Goal: Find specific page/section: Find specific page/section

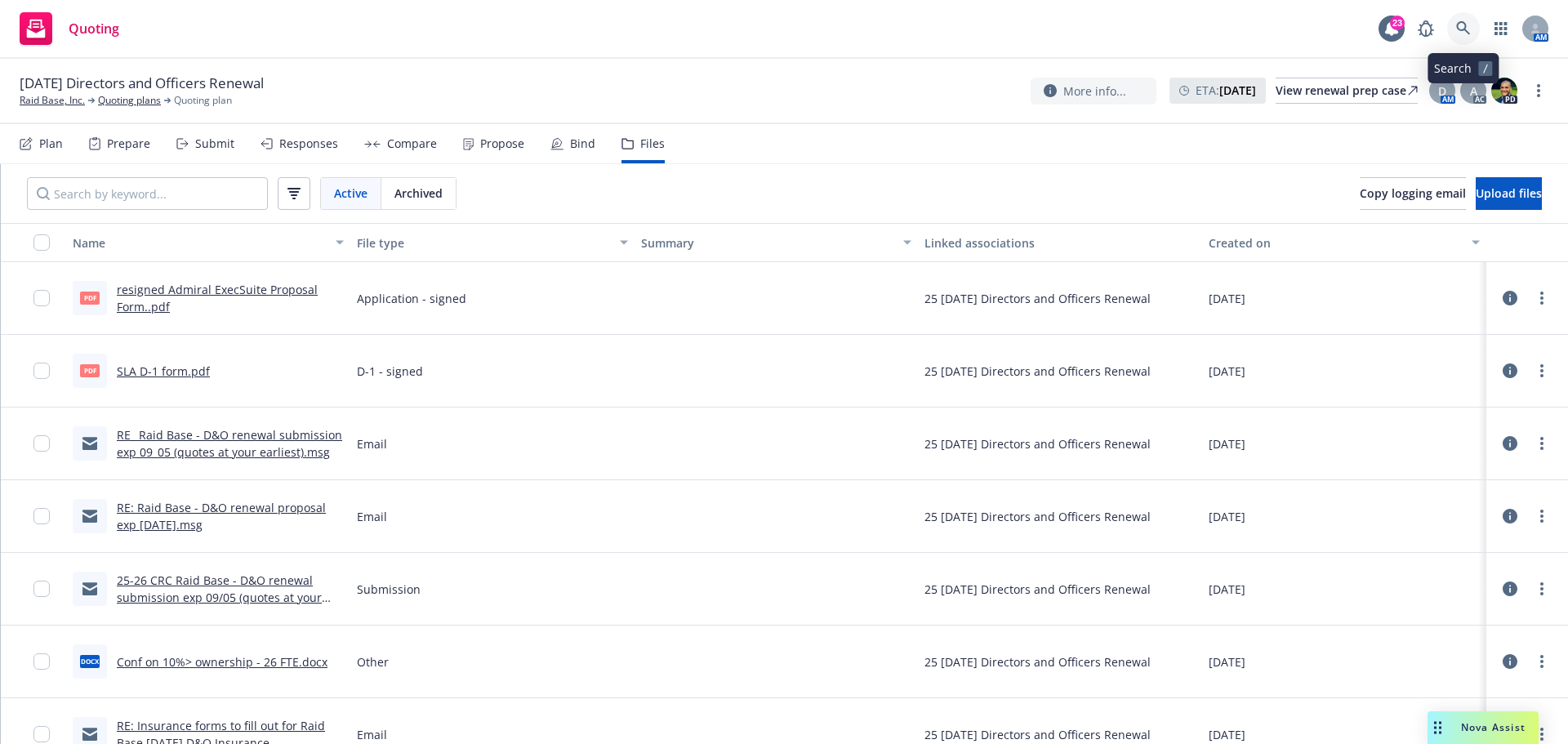
click at [1469, 30] on icon at bounding box center [1463, 28] width 15 height 15
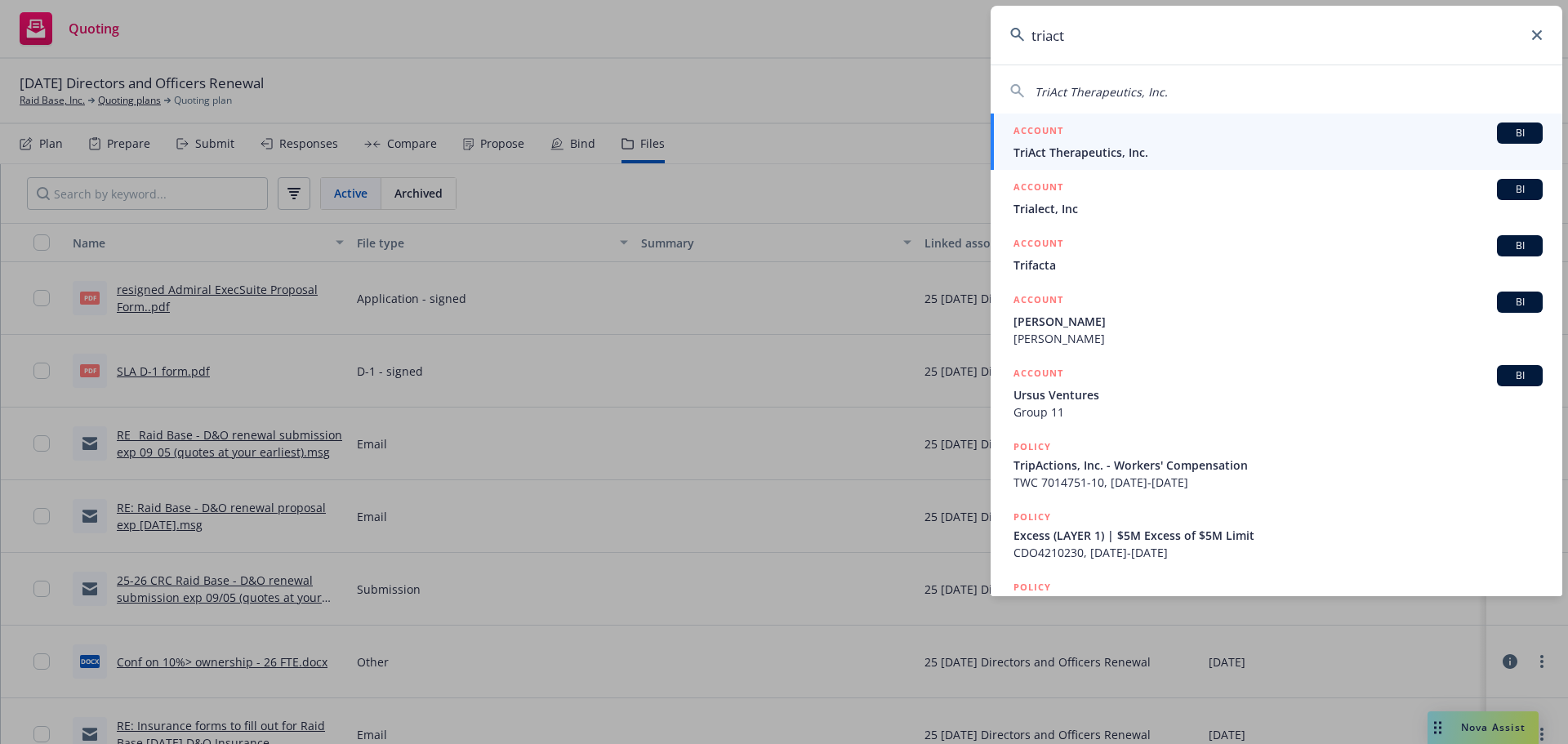
type input "triact"
click at [1061, 151] on span "TriAct Therapeutics, Inc." at bounding box center [1278, 152] width 530 height 17
